Goal: Task Accomplishment & Management: Use online tool/utility

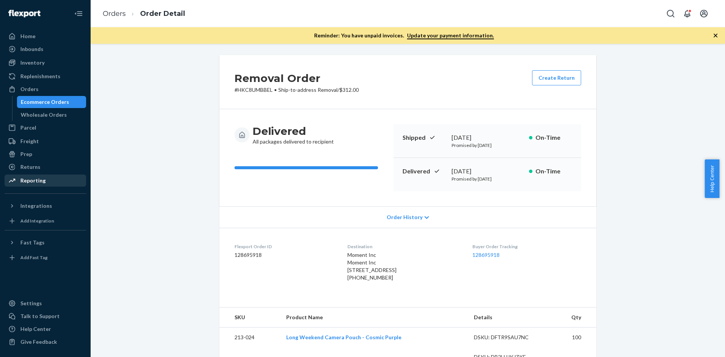
click at [52, 181] on div "Reporting" at bounding box center [45, 180] width 80 height 11
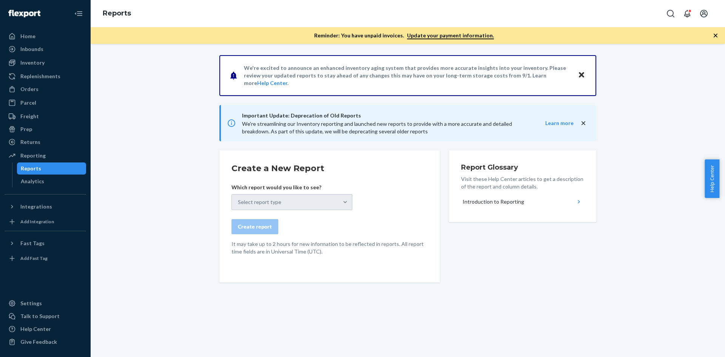
click at [293, 199] on div "Select report type" at bounding box center [292, 202] width 121 height 16
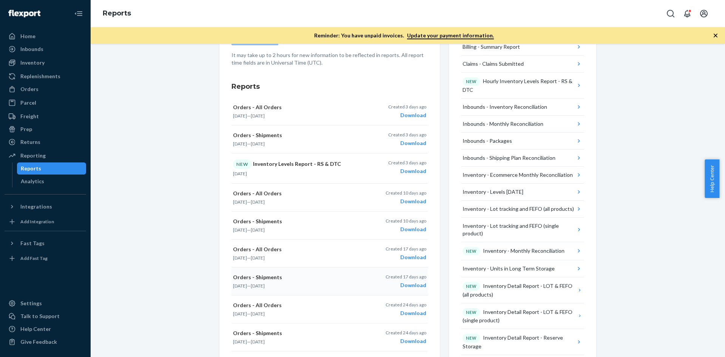
scroll to position [378, 0]
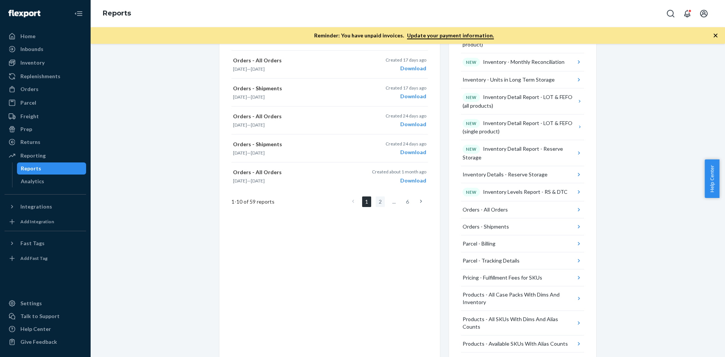
click at [381, 201] on link "2" at bounding box center [380, 201] width 9 height 11
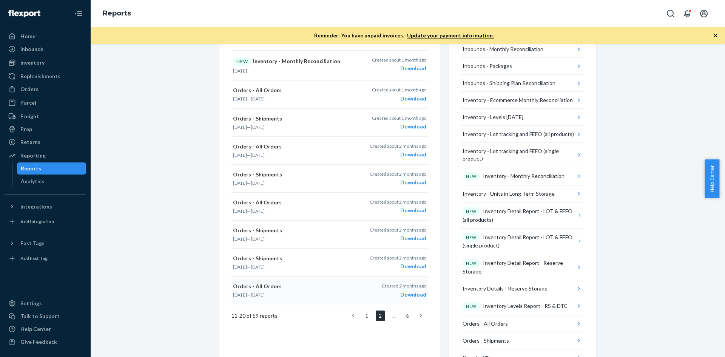
scroll to position [264, 0]
click at [363, 314] on link "1" at bounding box center [366, 315] width 9 height 11
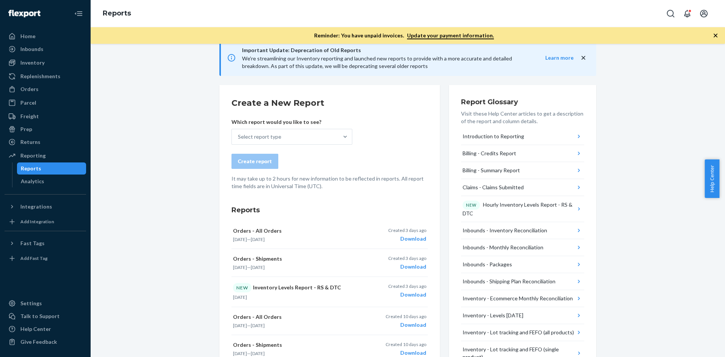
scroll to position [0, 0]
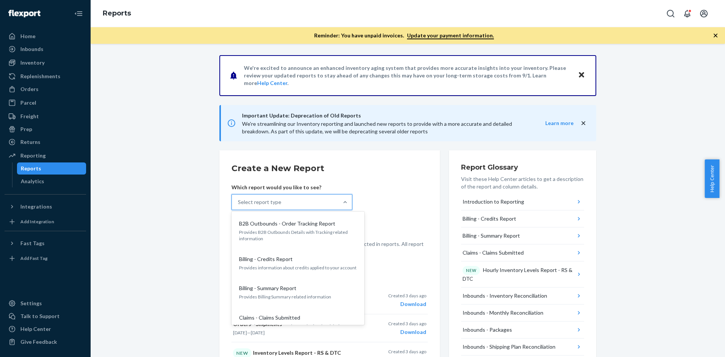
click at [275, 201] on div "Select report type" at bounding box center [259, 202] width 43 height 8
click at [239, 201] on input "option B2B Outbounds - Order Tracking Report focused, 1 of 33. 33 results avail…" at bounding box center [238, 202] width 1 height 8
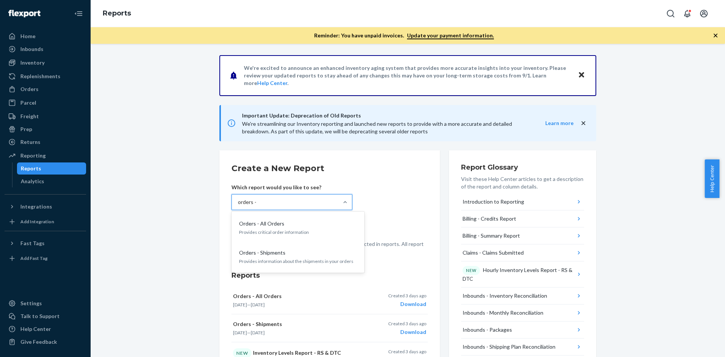
type input "orders -"
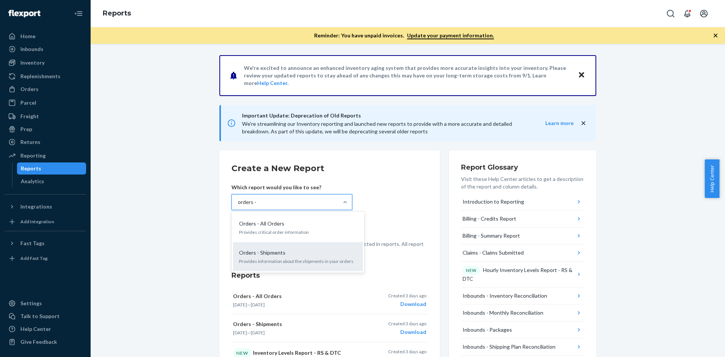
click at [302, 248] on div "Orders - Shipments Provides information about the shipments in your orders" at bounding box center [298, 256] width 121 height 23
click at [258, 206] on input "orders -" at bounding box center [248, 202] width 20 height 8
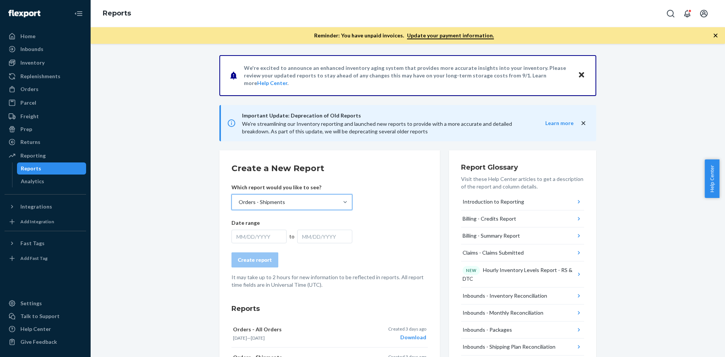
click at [262, 239] on div "MM/DD/YYYY" at bounding box center [259, 237] width 55 height 14
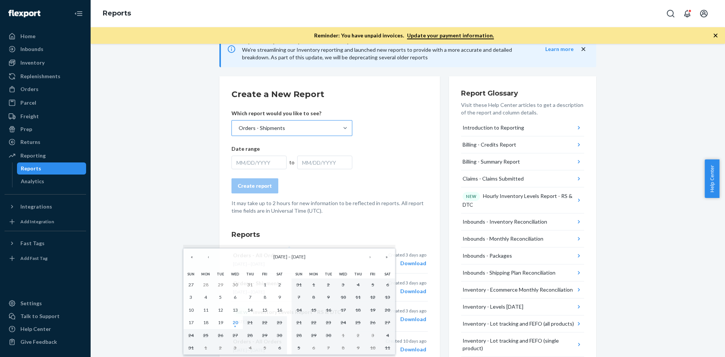
scroll to position [76, 0]
click at [205, 258] on button "‹" at bounding box center [208, 257] width 17 height 17
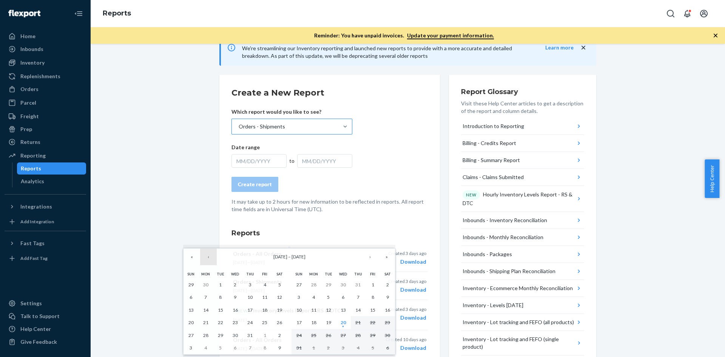
click at [205, 258] on button "‹" at bounding box center [208, 257] width 17 height 17
click at [194, 284] on button "1" at bounding box center [191, 284] width 15 height 13
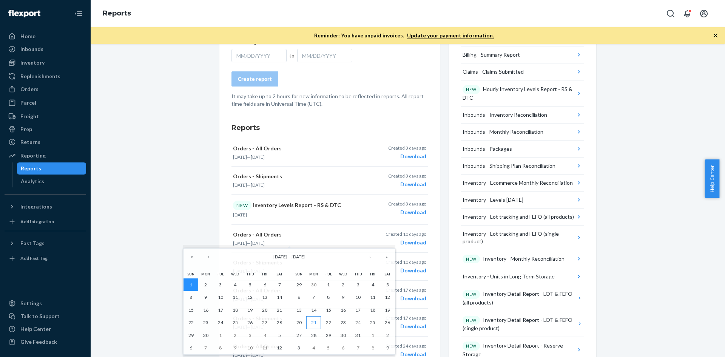
scroll to position [189, 0]
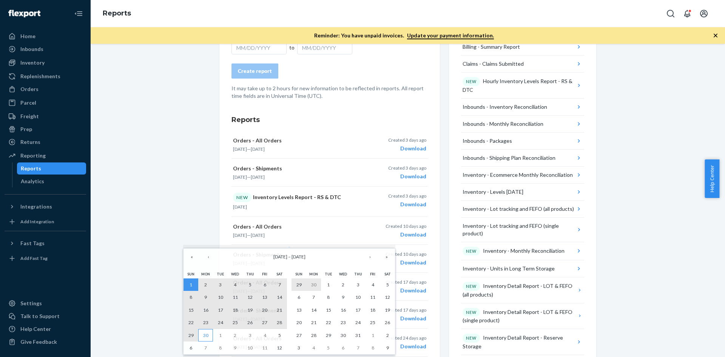
click at [210, 335] on button "30" at bounding box center [205, 335] width 15 height 13
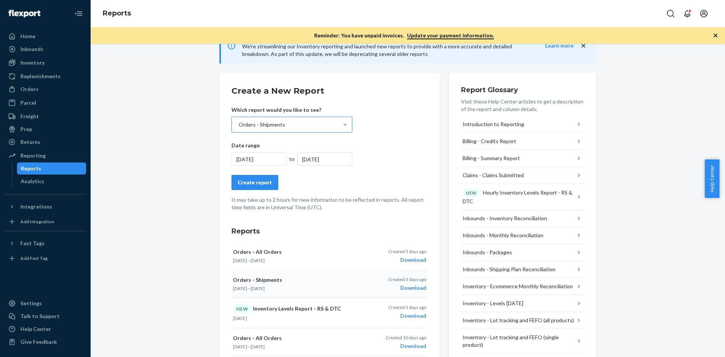
scroll to position [76, 0]
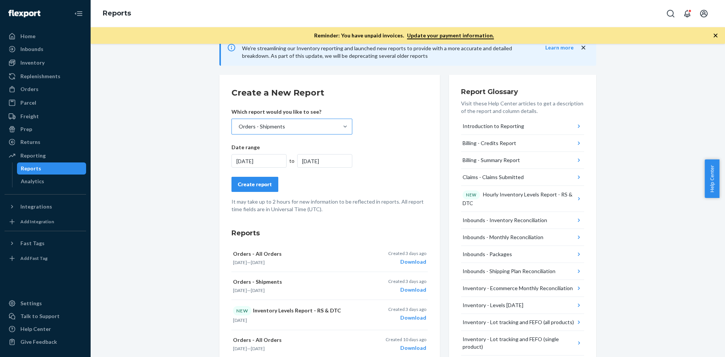
click at [259, 189] on button "Create report" at bounding box center [255, 184] width 47 height 15
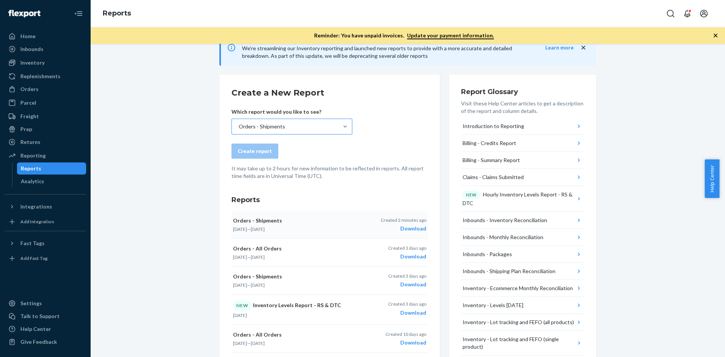
click at [412, 225] on div "Download" at bounding box center [404, 229] width 46 height 8
click at [283, 131] on div "Orders - Shipments" at bounding box center [285, 126] width 107 height 15
click at [239, 130] on input "Orders - Shipments" at bounding box center [238, 127] width 1 height 8
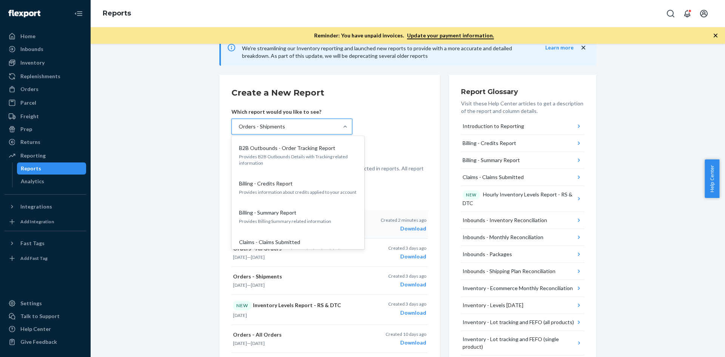
click at [290, 130] on div "Orders - Shipments" at bounding box center [285, 126] width 107 height 15
click at [239, 130] on input "option Orders - Shipments, selected. option B2B Outbounds - Order Tracking Repo…" at bounding box center [238, 127] width 1 height 8
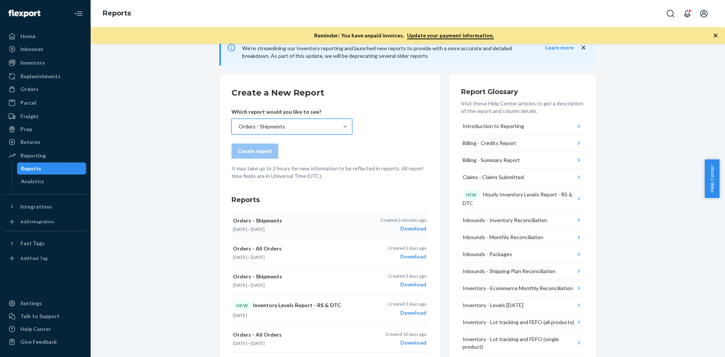
click at [290, 130] on div "Orders - Shipments" at bounding box center [285, 126] width 107 height 15
click at [239, 130] on input "option Orders - Shipments, selected. 0 results available. Select is focused ,ty…" at bounding box center [238, 127] width 1 height 8
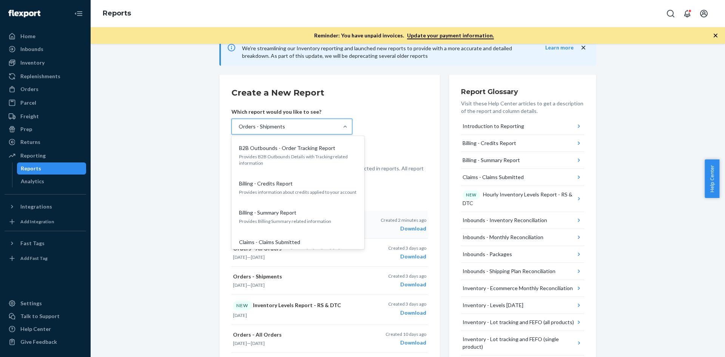
click at [290, 130] on div "Orders - Shipments" at bounding box center [285, 126] width 107 height 15
click at [239, 130] on input "option Orders - Shipments, selected. option B2B Outbounds - Order Tracking Repo…" at bounding box center [238, 127] width 1 height 8
type input "order"
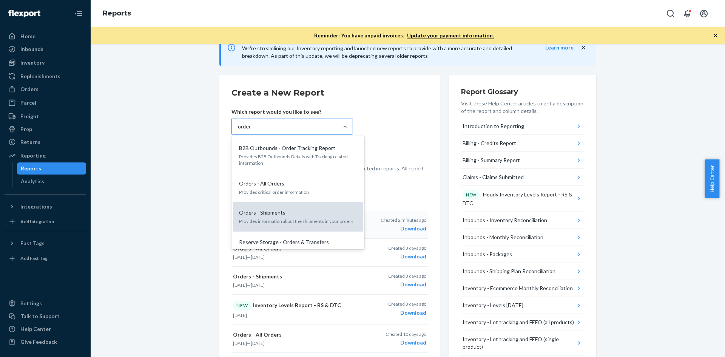
click at [254, 211] on p "Orders - Shipments" at bounding box center [262, 213] width 46 height 8
click at [252, 130] on input "order" at bounding box center [245, 127] width 14 height 8
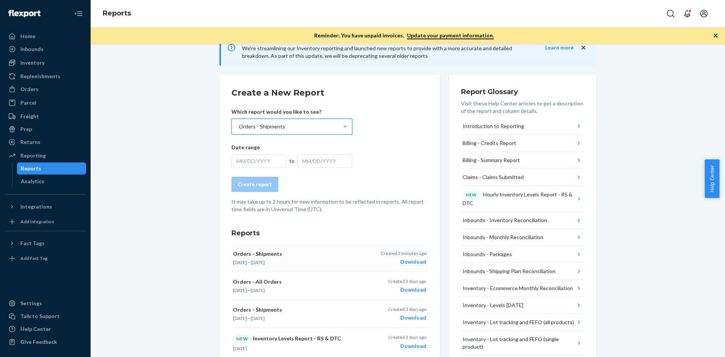
click at [264, 159] on div "MM/DD/YYYY" at bounding box center [259, 161] width 55 height 14
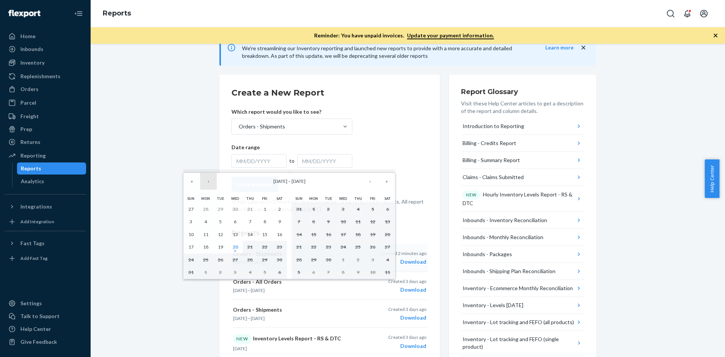
click at [205, 181] on button "‹" at bounding box center [208, 181] width 17 height 17
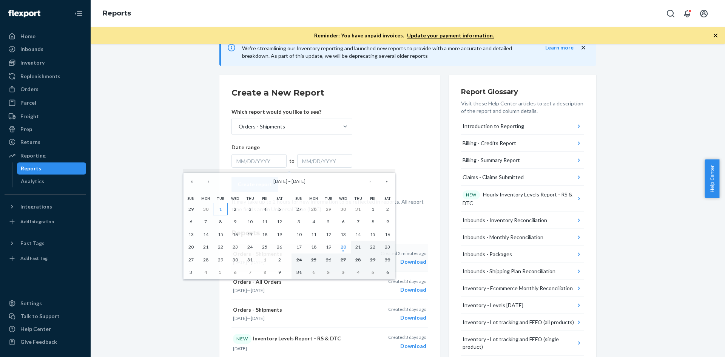
click at [215, 208] on button "1" at bounding box center [220, 209] width 15 height 13
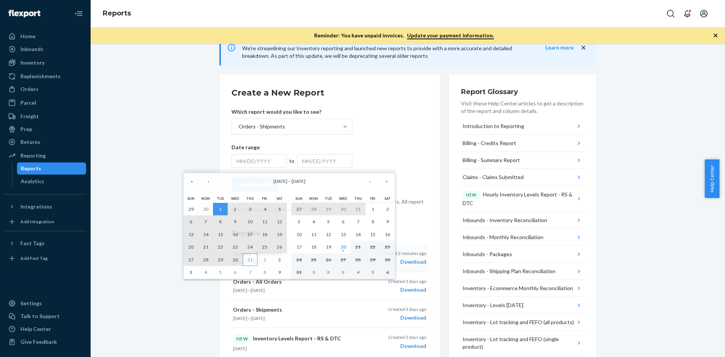
click at [249, 259] on abbr "31" at bounding box center [249, 260] width 5 height 6
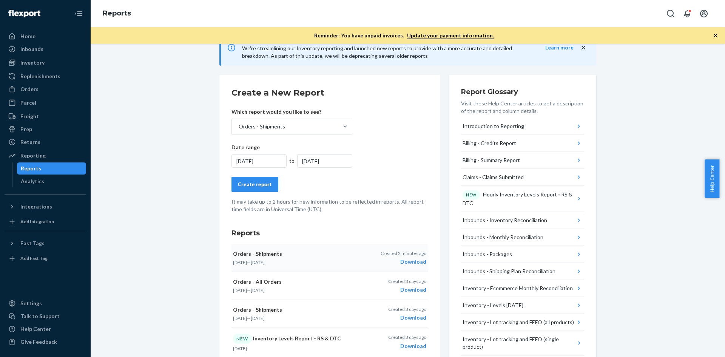
click at [252, 184] on div "Create report" at bounding box center [255, 185] width 34 height 8
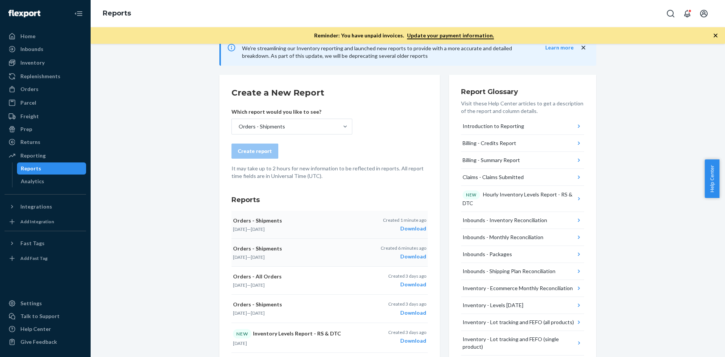
click at [417, 230] on div "Download" at bounding box center [404, 229] width 43 height 8
